Goal: Navigation & Orientation: Find specific page/section

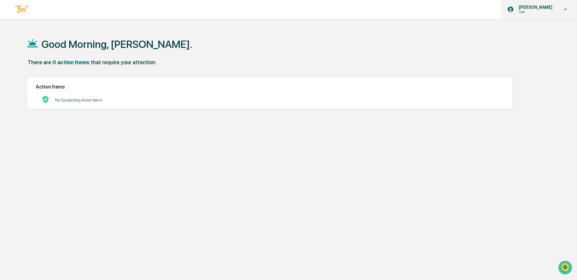
click at [542, 11] on p "User" at bounding box center [534, 12] width 42 height 4
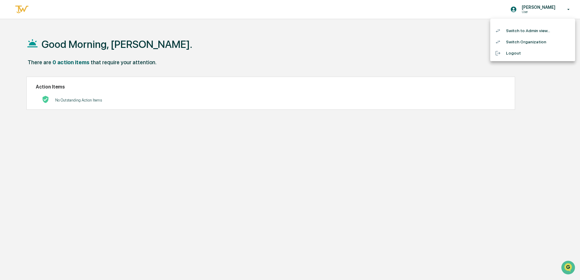
click at [515, 30] on li "Switch to Admin view..." at bounding box center [532, 30] width 85 height 11
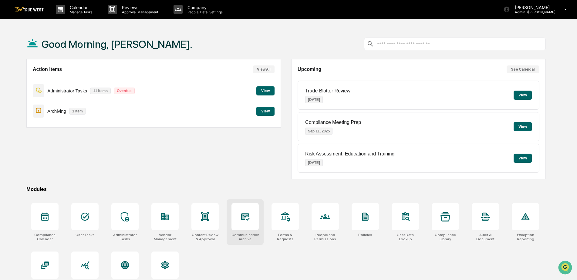
click at [246, 220] on icon at bounding box center [245, 217] width 10 height 10
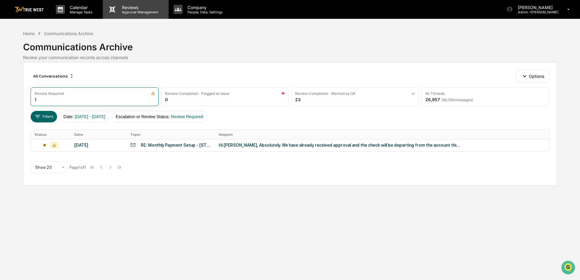
click at [123, 12] on p "Approval Management" at bounding box center [139, 12] width 44 height 4
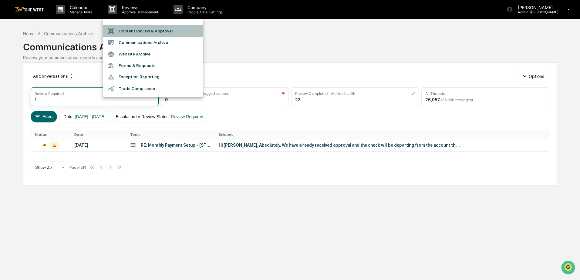
click at [138, 28] on li "Content Review & Approval" at bounding box center [153, 31] width 100 height 12
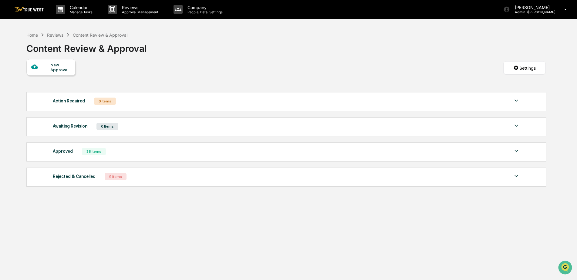
click at [32, 37] on div "Home" at bounding box center [32, 34] width 12 height 5
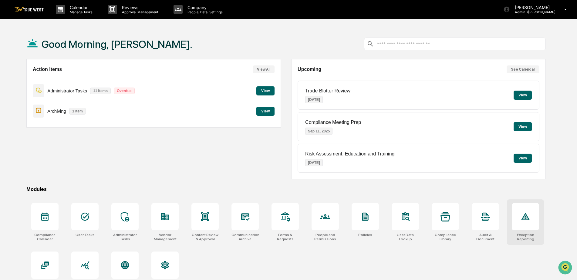
click at [520, 220] on icon at bounding box center [525, 217] width 10 height 10
